Goal: Transaction & Acquisition: Purchase product/service

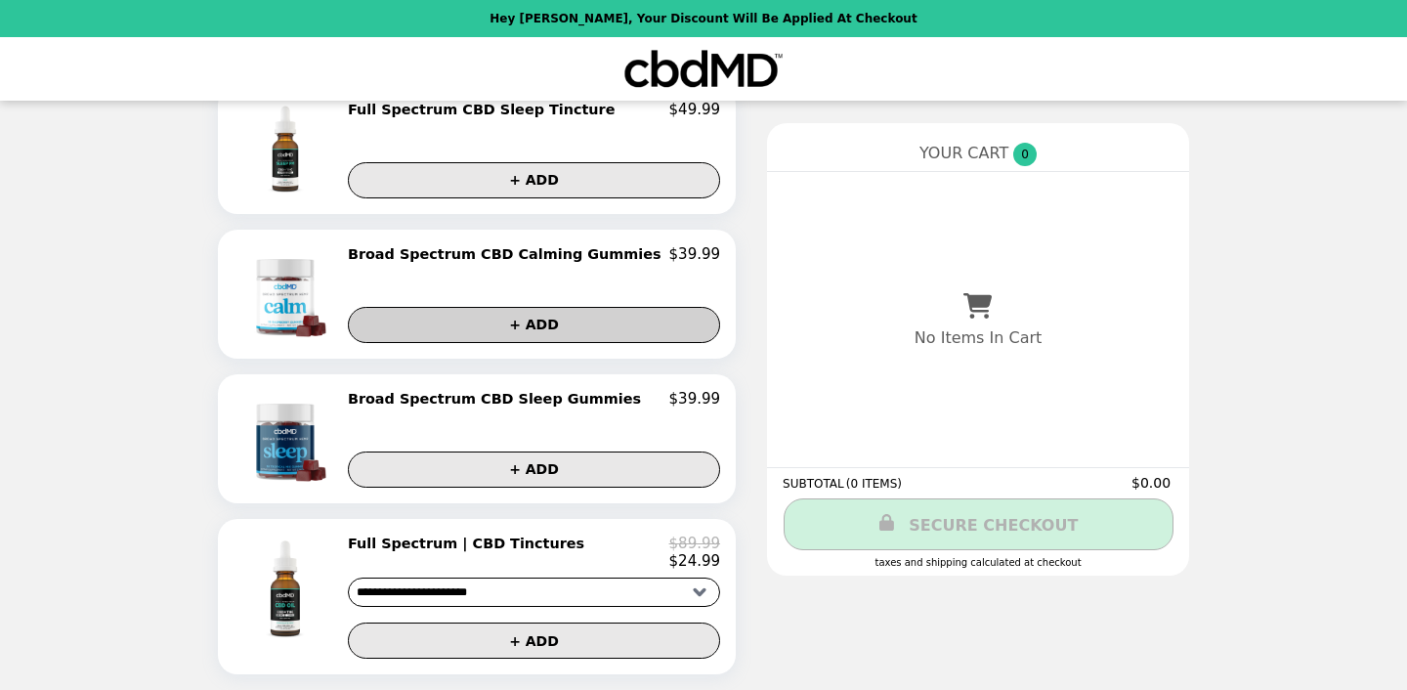
scroll to position [1154, 0]
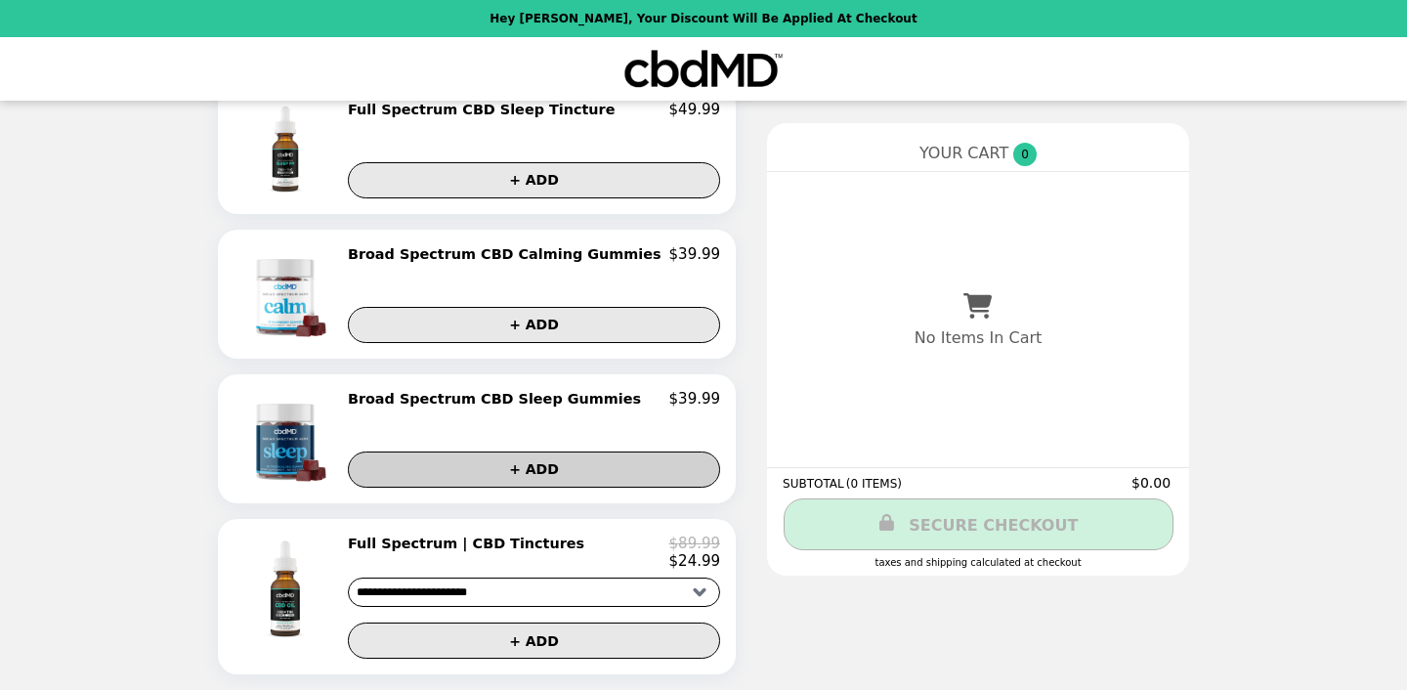
click at [544, 467] on button "+ ADD" at bounding box center [534, 469] width 372 height 36
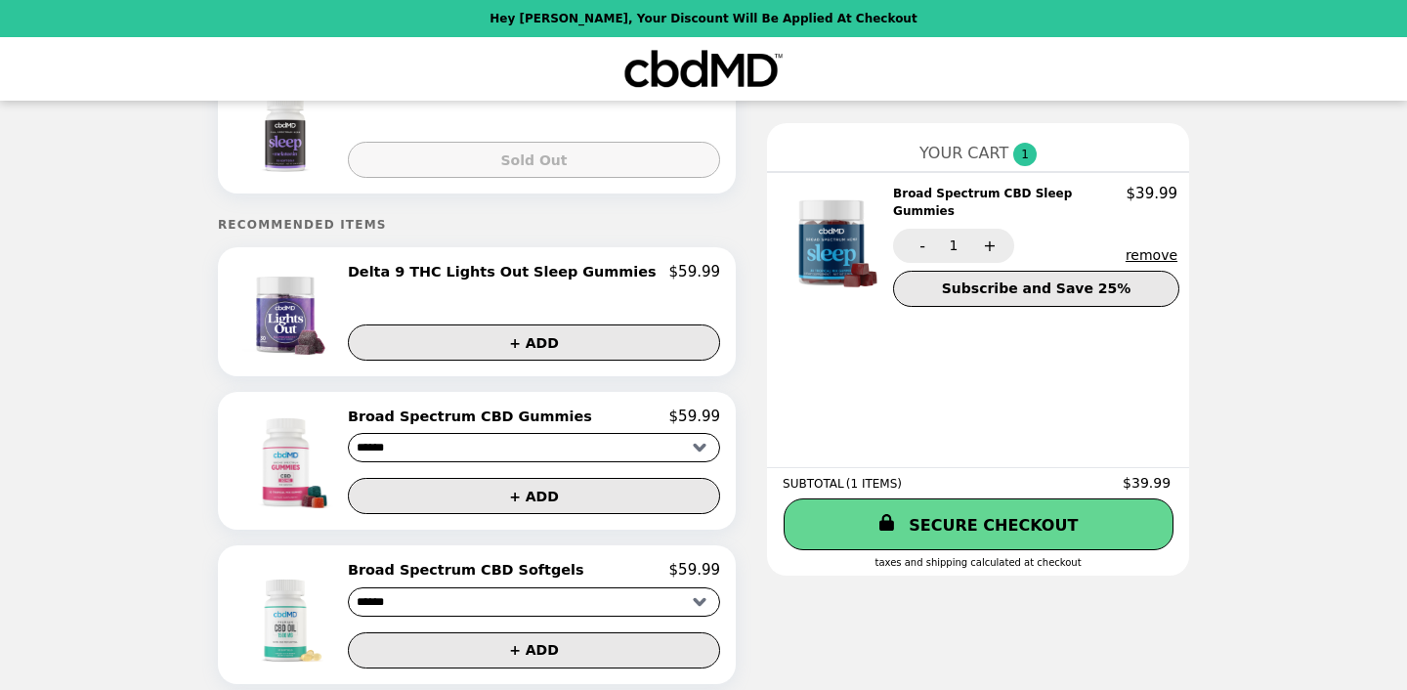
scroll to position [87, 0]
click at [526, 267] on h2 "Delta 9 THC Lights Out Sleep Gummies" at bounding box center [506, 272] width 317 height 18
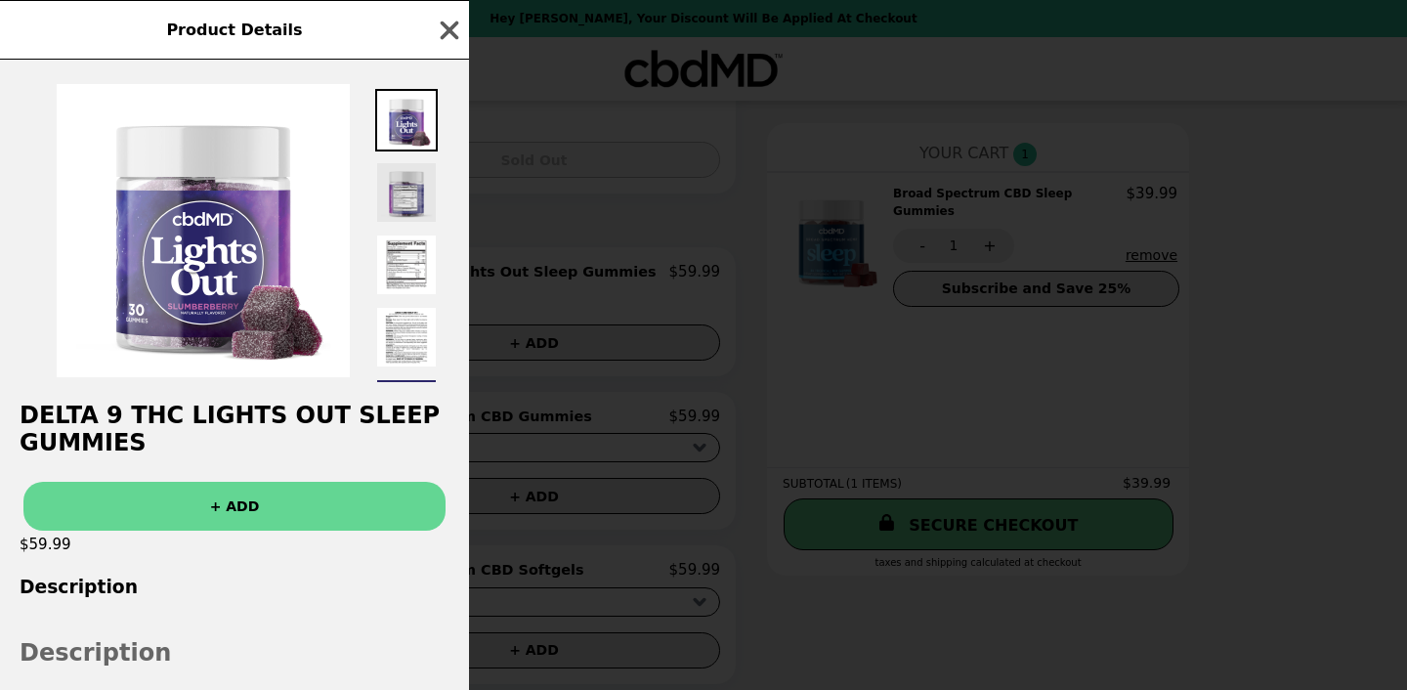
click at [412, 171] on img at bounding box center [406, 192] width 63 height 63
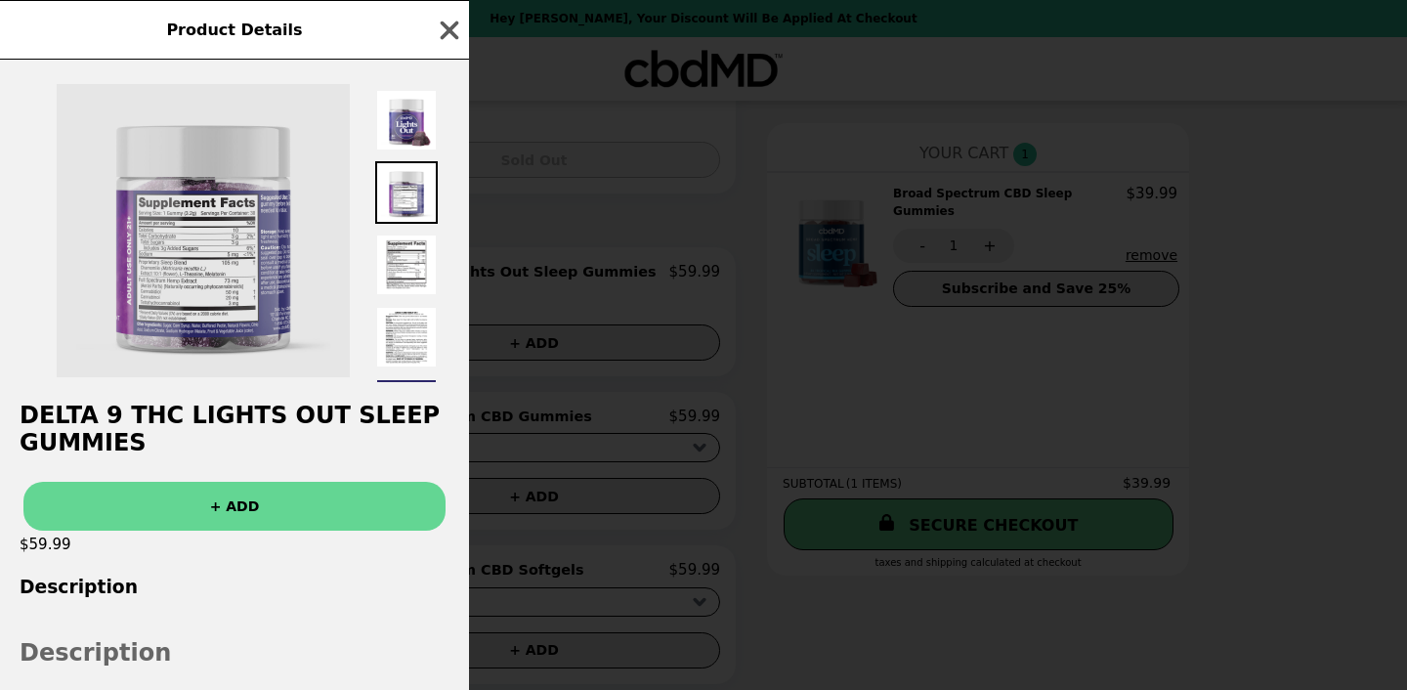
click at [210, 271] on img at bounding box center [203, 230] width 293 height 293
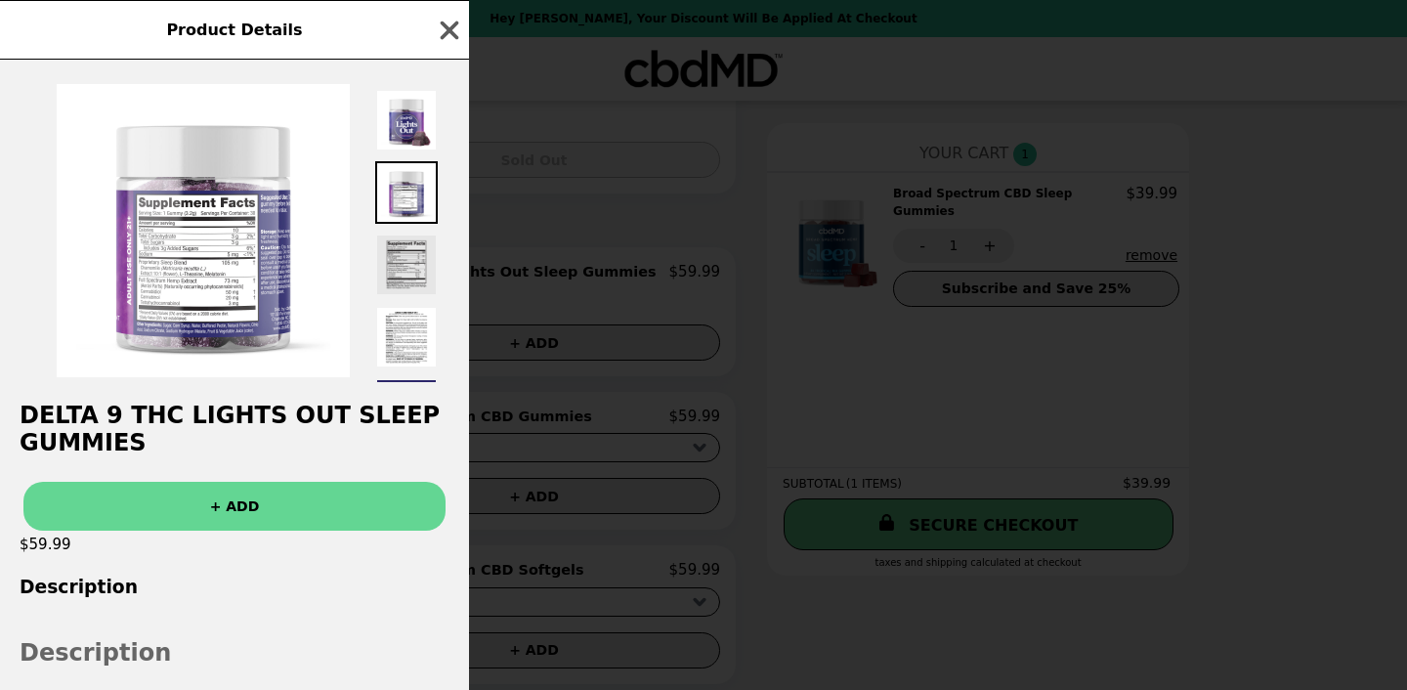
click at [402, 251] on img at bounding box center [406, 264] width 63 height 63
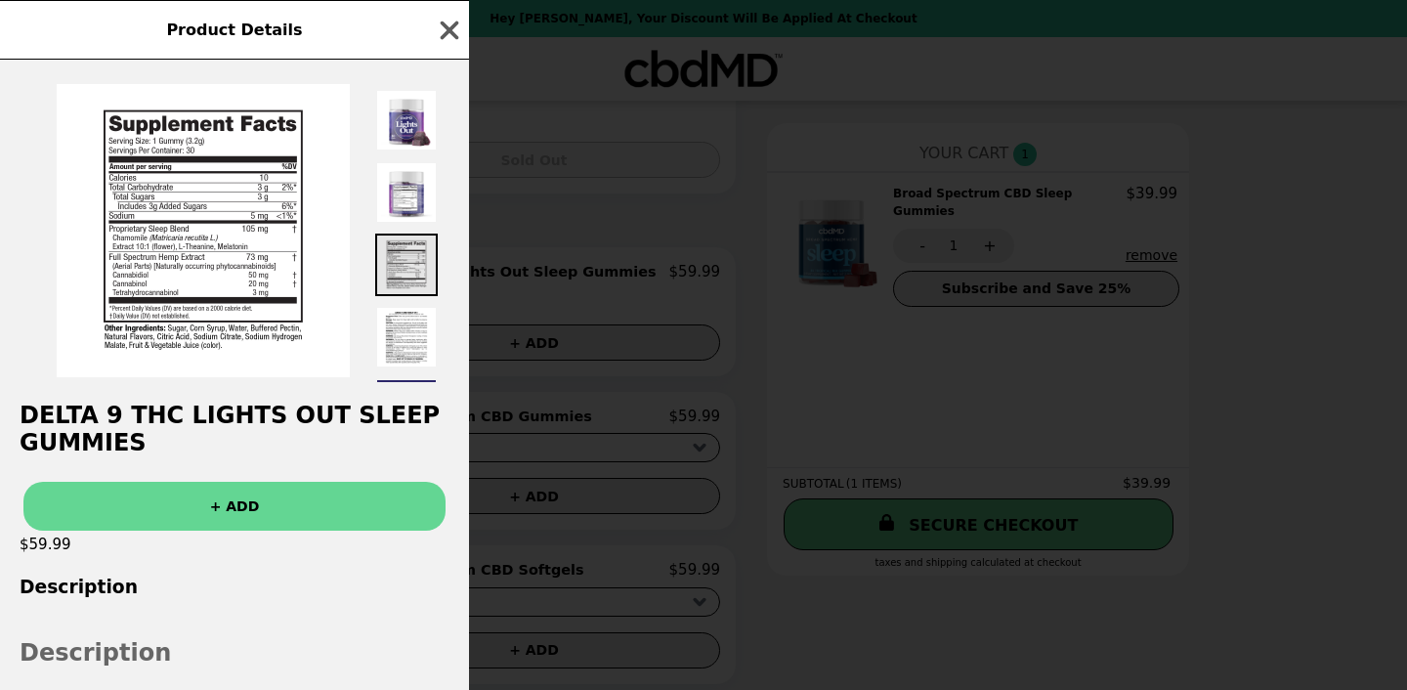
click at [402, 251] on img at bounding box center [406, 264] width 63 height 63
click at [443, 21] on icon "button" at bounding box center [449, 30] width 29 height 29
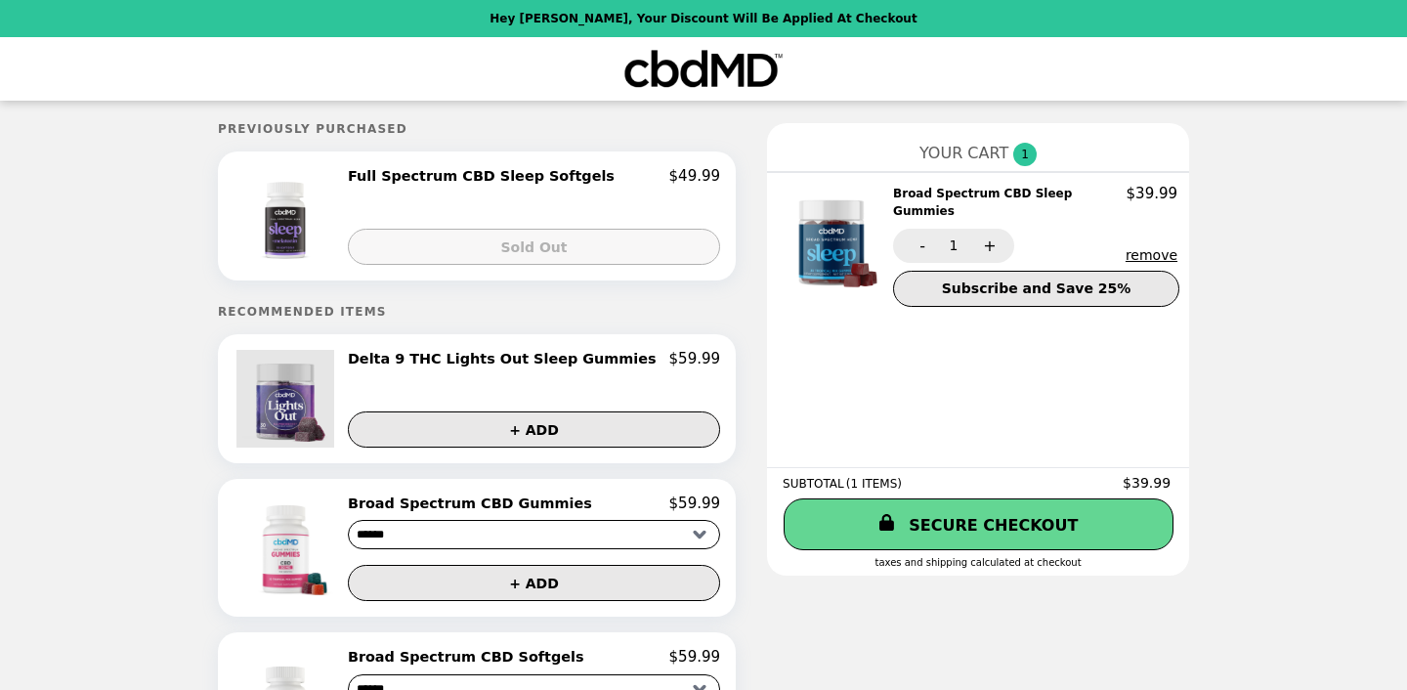
click at [299, 407] on img at bounding box center [287, 399] width 103 height 98
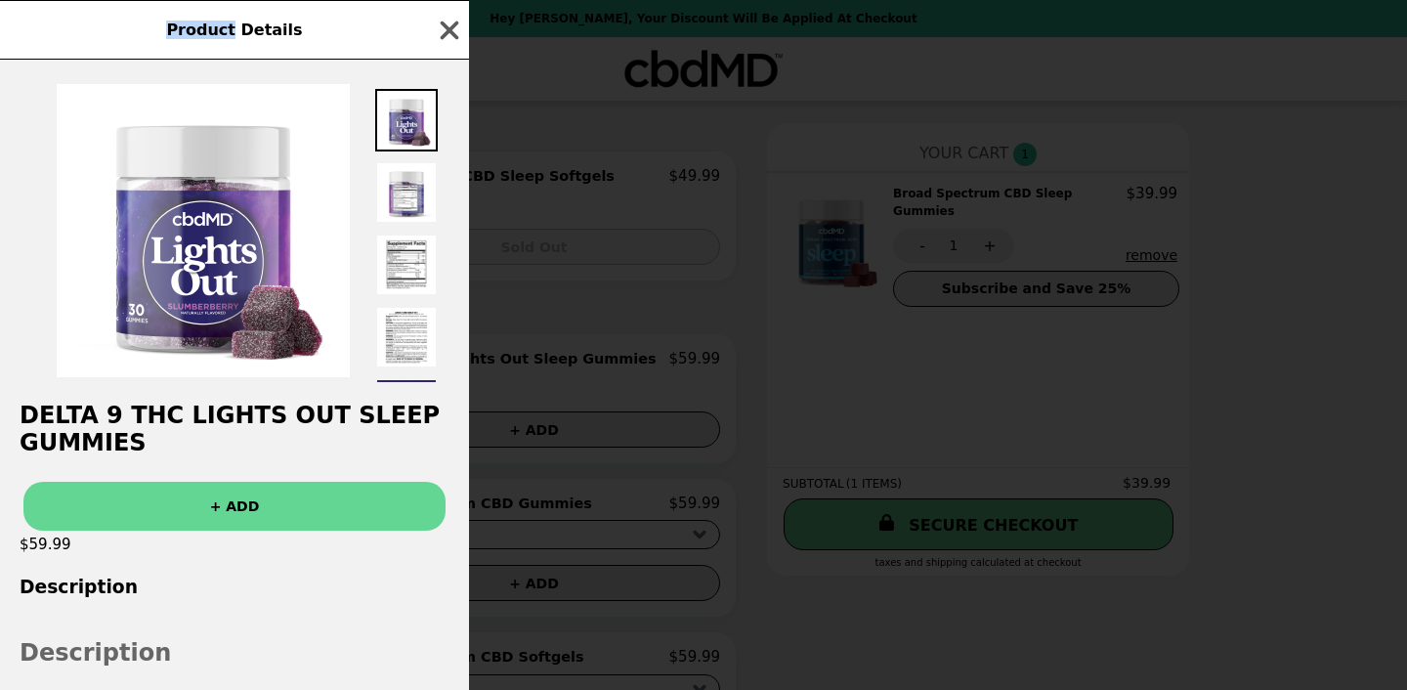
click at [299, 407] on div "Product Details Delta 9 THC Lights Out Sleep Gummies + ADD $59.99 Description D…" at bounding box center [703, 345] width 1407 height 690
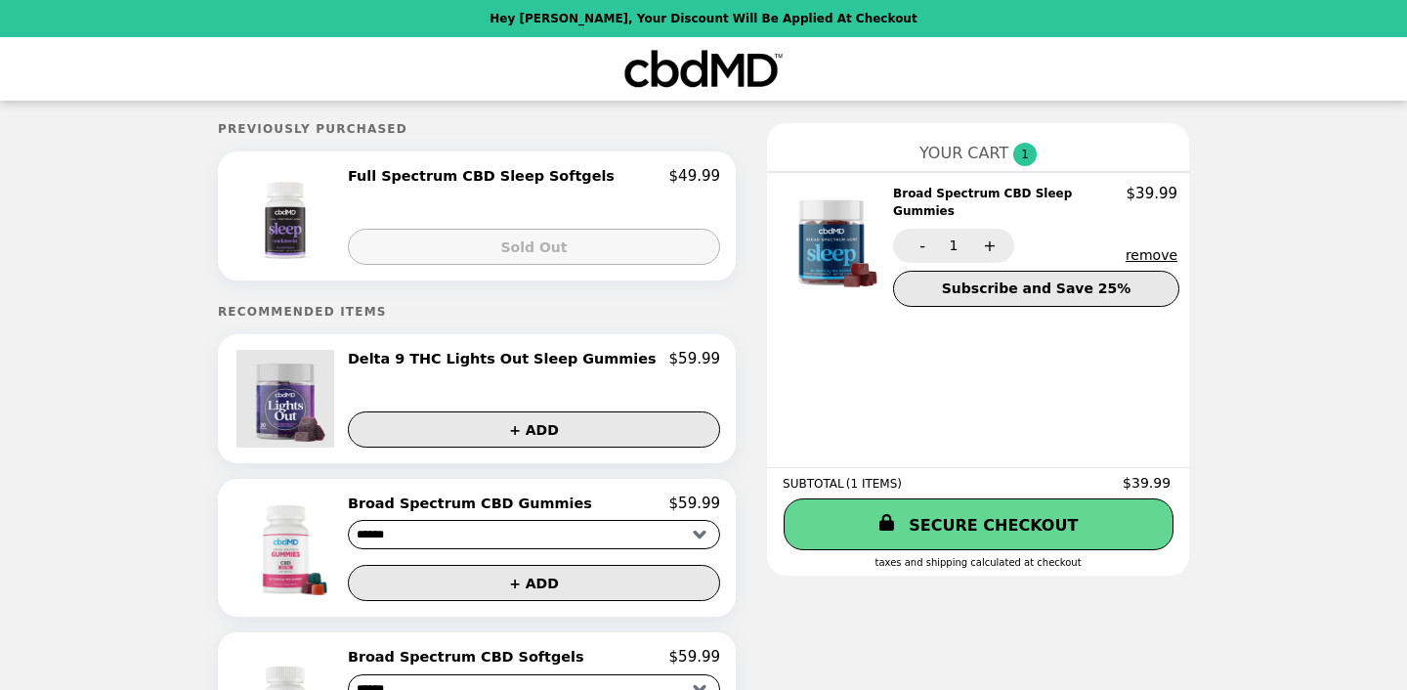
click at [309, 386] on img at bounding box center [287, 399] width 103 height 98
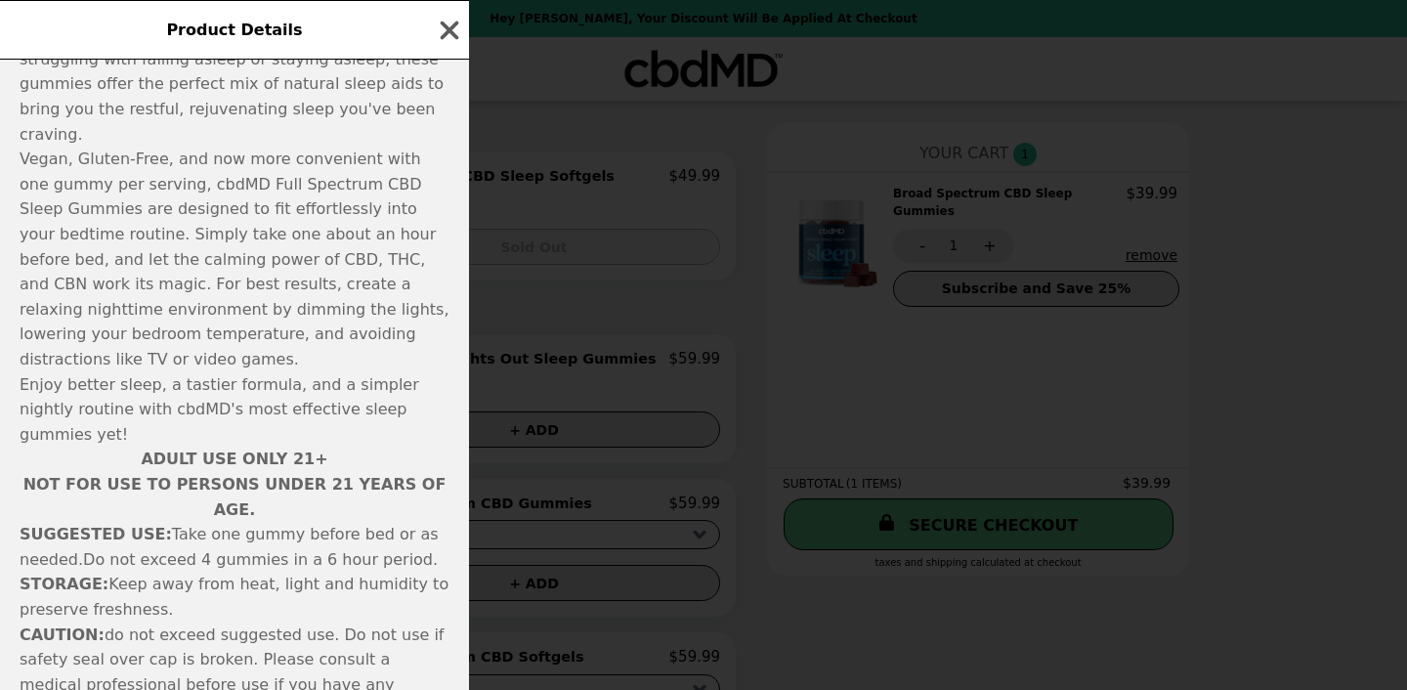
scroll to position [796, 0]
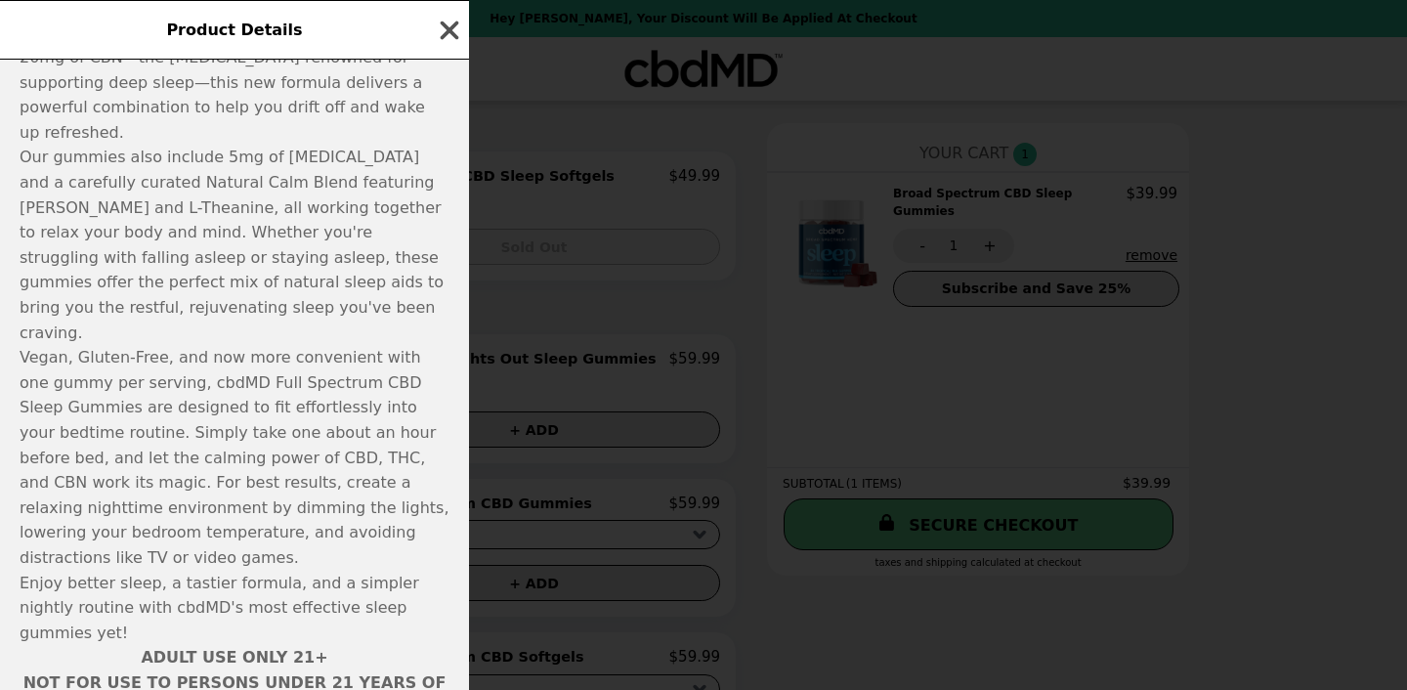
click at [440, 31] on icon "button" at bounding box center [449, 30] width 29 height 29
